Goal: Task Accomplishment & Management: Manage account settings

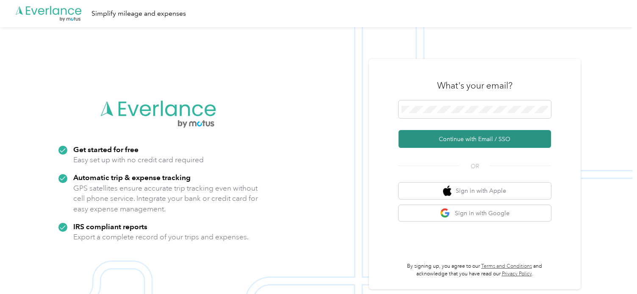
click at [441, 138] on button "Continue with Email / SSO" at bounding box center [475, 139] width 152 height 18
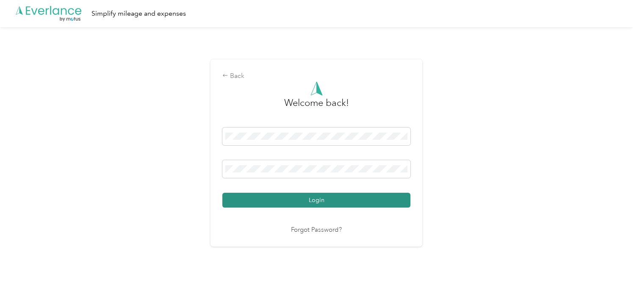
click at [310, 202] on button "Login" at bounding box center [316, 200] width 188 height 15
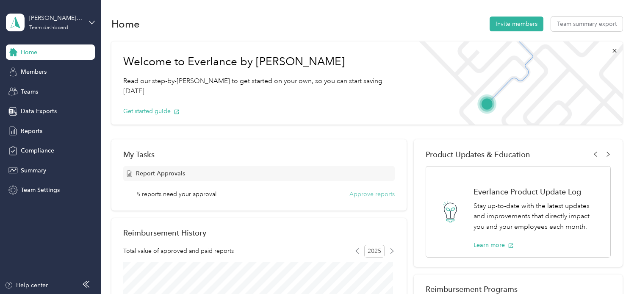
click at [357, 192] on button "Approve reports" at bounding box center [371, 194] width 45 height 9
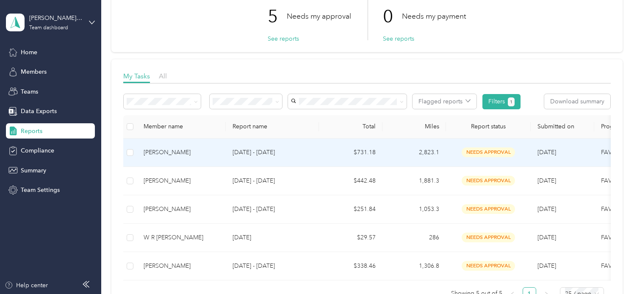
click at [275, 150] on p "[DATE] - [DATE]" at bounding box center [273, 152] width 80 height 9
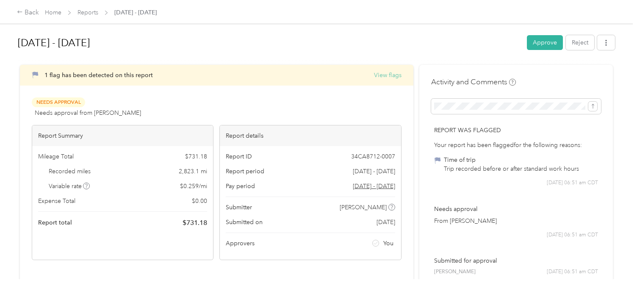
click at [380, 74] on button "View flags" at bounding box center [388, 75] width 28 height 9
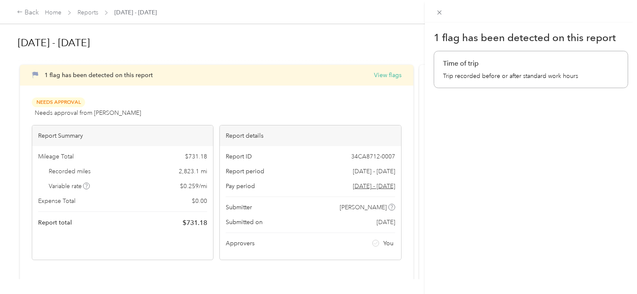
click at [457, 124] on div "1 flag has been detected on this report Time of trip Trip recorded before or af…" at bounding box center [531, 169] width 212 height 294
click at [440, 14] on icon at bounding box center [439, 12] width 7 height 7
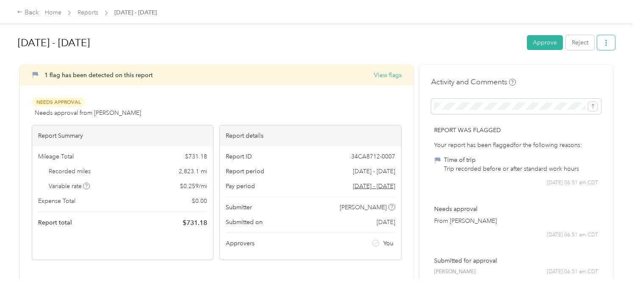
click at [606, 44] on icon "button" at bounding box center [606, 43] width 6 height 6
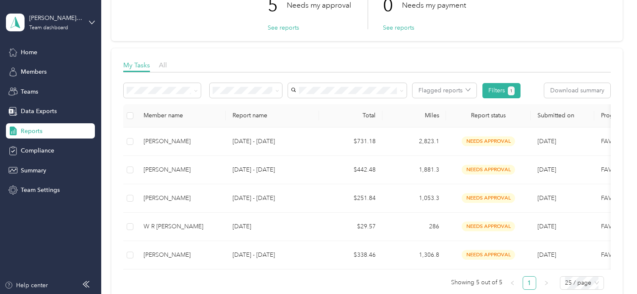
click at [420, 264] on td "1,306.8" at bounding box center [415, 255] width 64 height 28
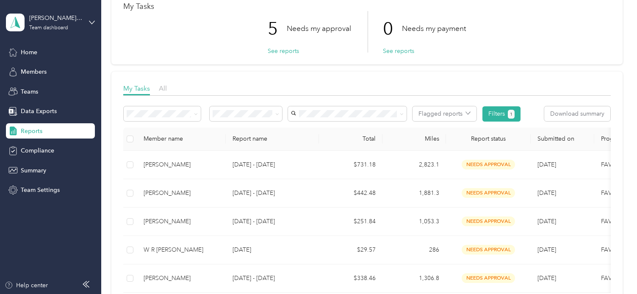
scroll to position [51, 0]
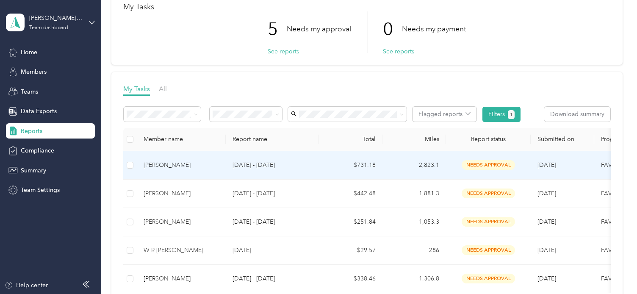
click at [183, 164] on div "[PERSON_NAME]" at bounding box center [181, 165] width 75 height 9
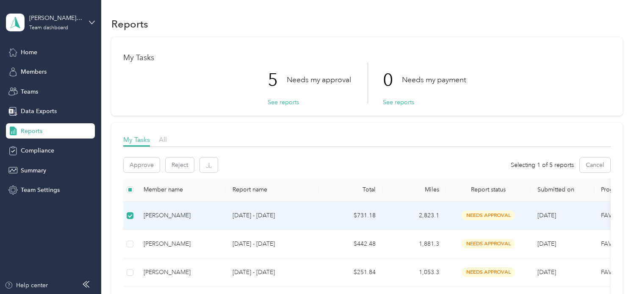
click at [180, 214] on div "[PERSON_NAME]" at bounding box center [181, 215] width 75 height 9
click at [207, 213] on div "[PERSON_NAME]" at bounding box center [181, 215] width 75 height 9
click at [263, 216] on p "[DATE] - [DATE]" at bounding box center [273, 215] width 80 height 9
